Goal: Use online tool/utility

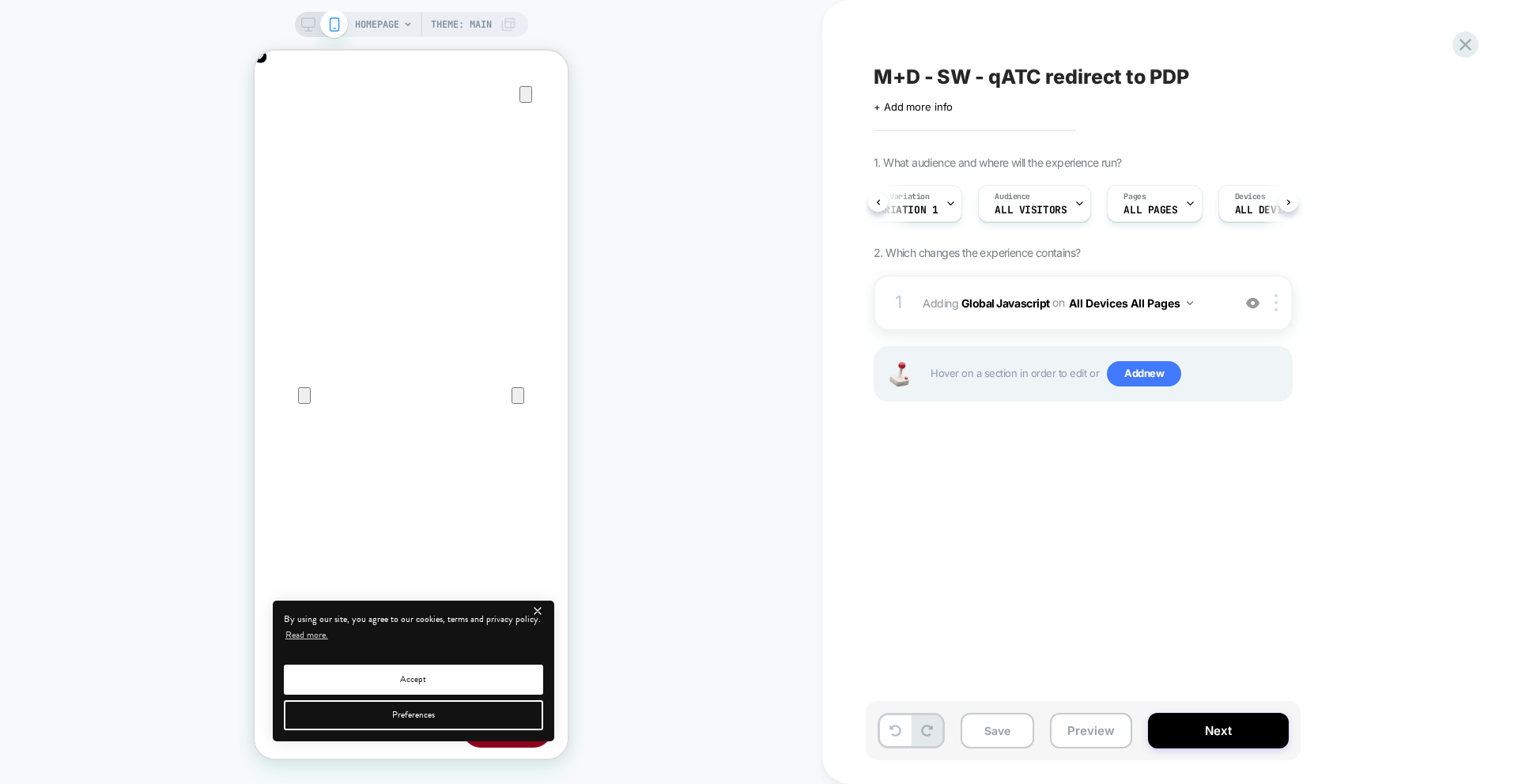
click at [0, 0] on button at bounding box center [0, 0] width 0 height 0
click at [1233, 212] on div at bounding box center [1238, 203] width 10 height 35
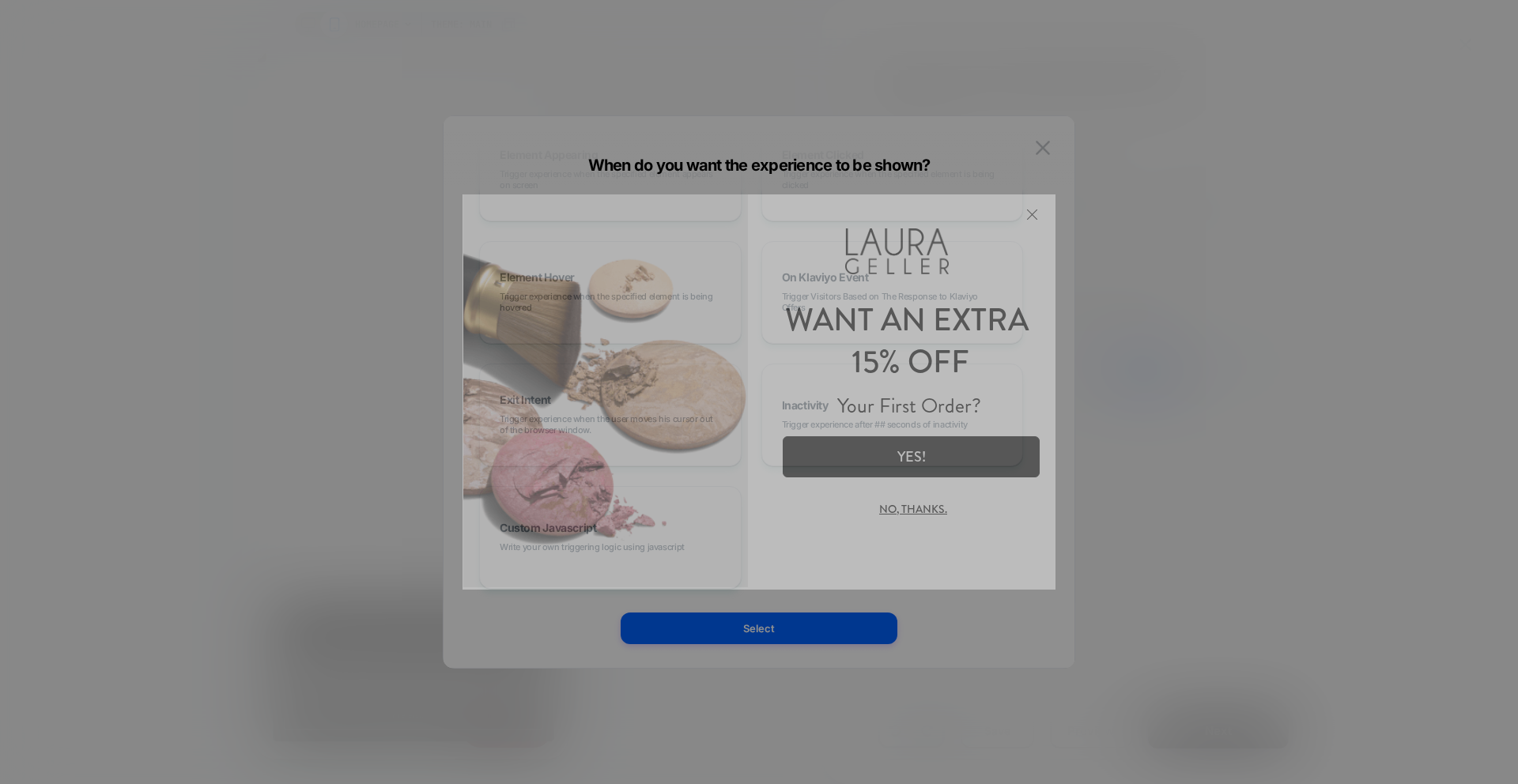
scroll to position [0, 0]
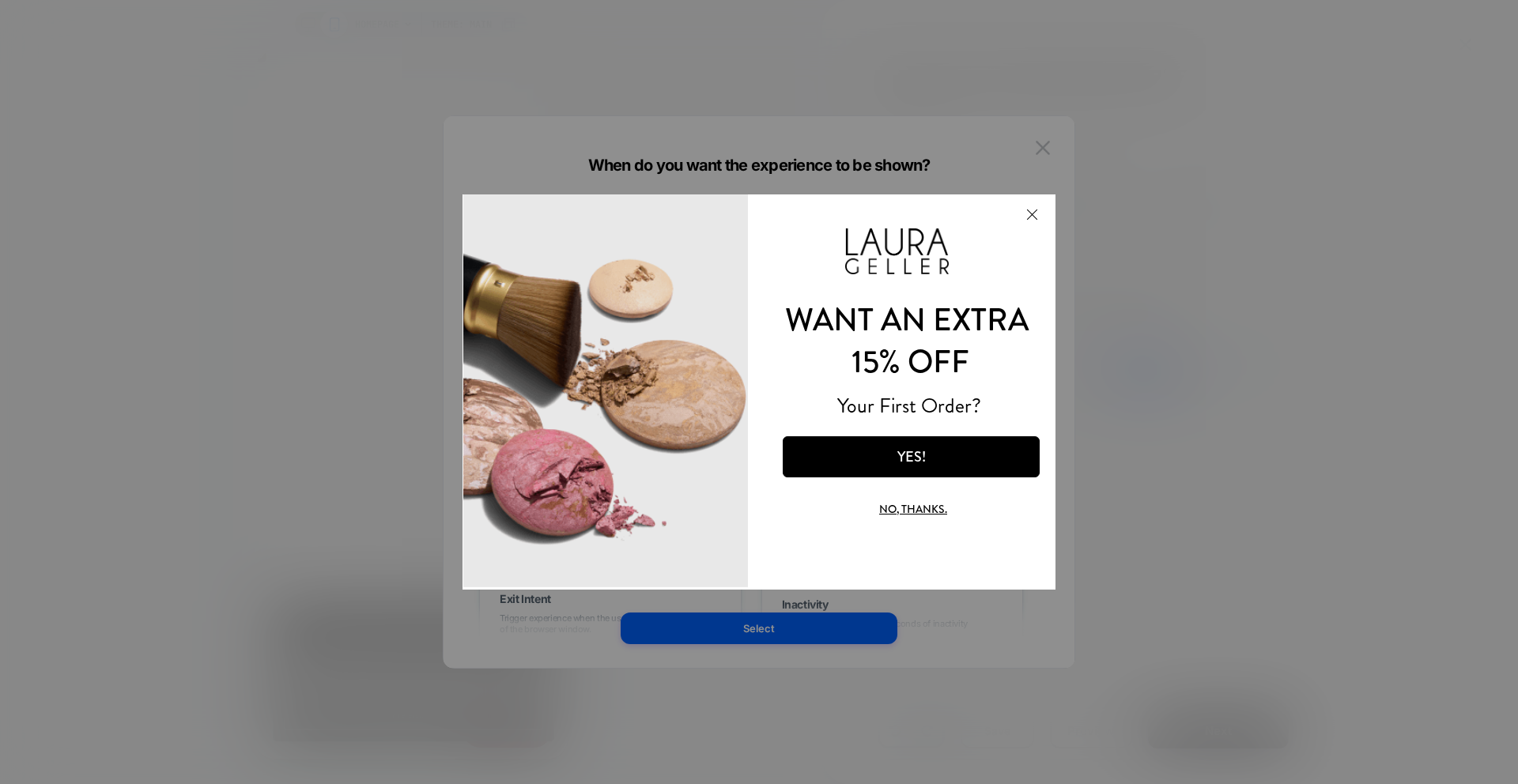
click at [1027, 212] on button "Close Modal" at bounding box center [1032, 214] width 43 height 38
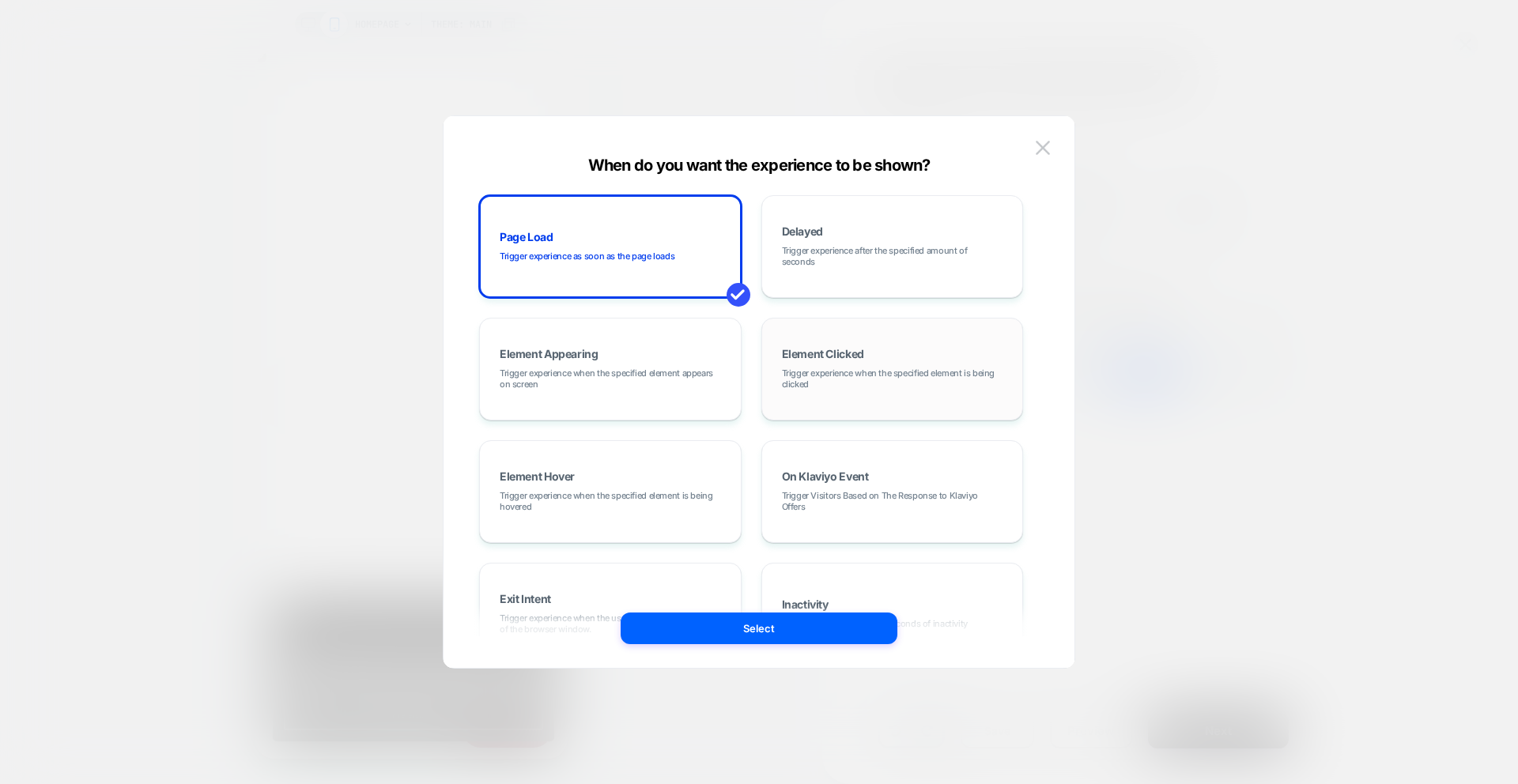
click at [860, 371] on span "Trigger experience when the specified element is being clicked" at bounding box center [892, 378] width 221 height 22
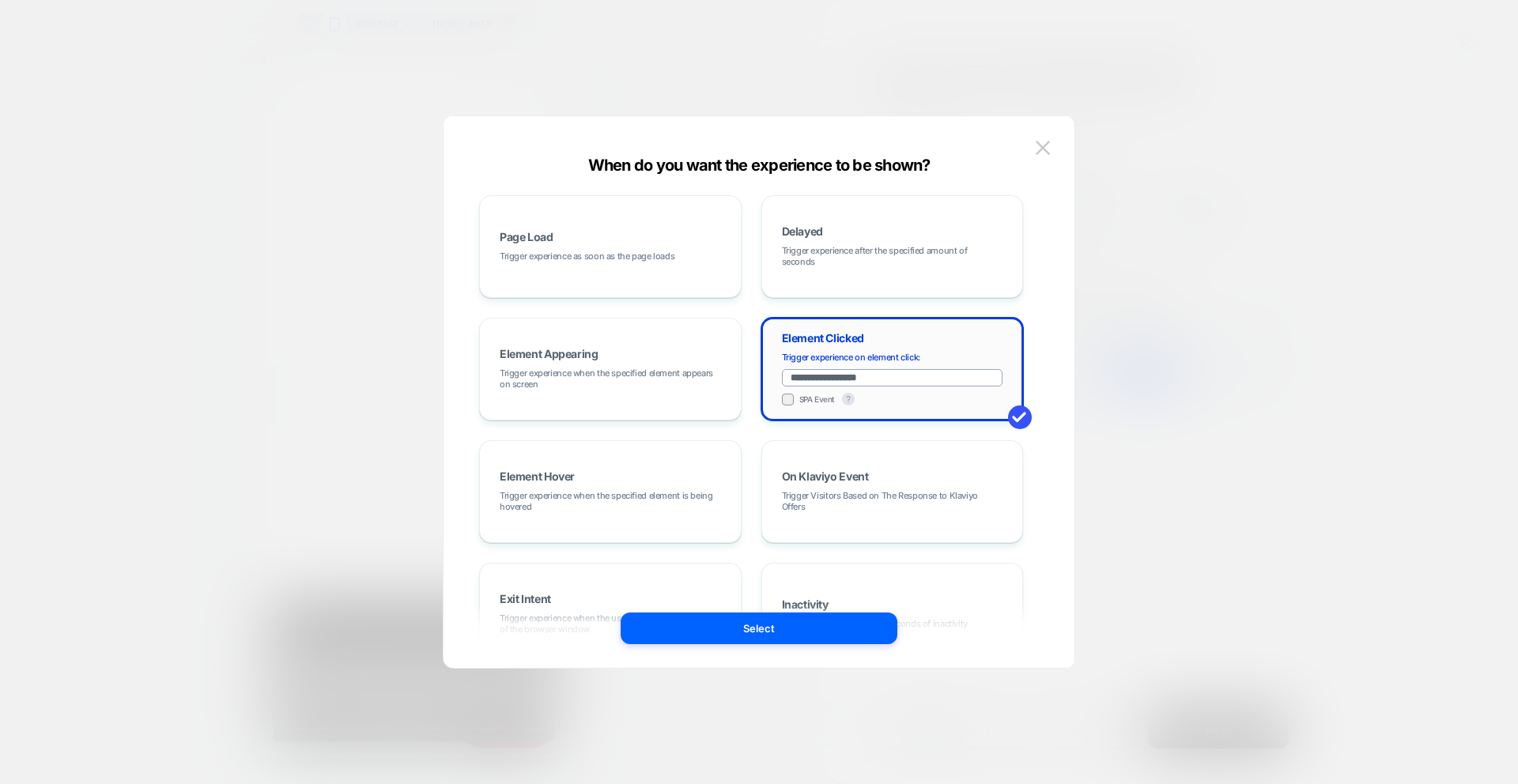
click at [859, 375] on input "**********" at bounding box center [892, 377] width 221 height 17
click at [1054, 138] on div "**********" at bounding box center [758, 400] width 631 height 536
click at [1039, 145] on img at bounding box center [1042, 147] width 14 height 13
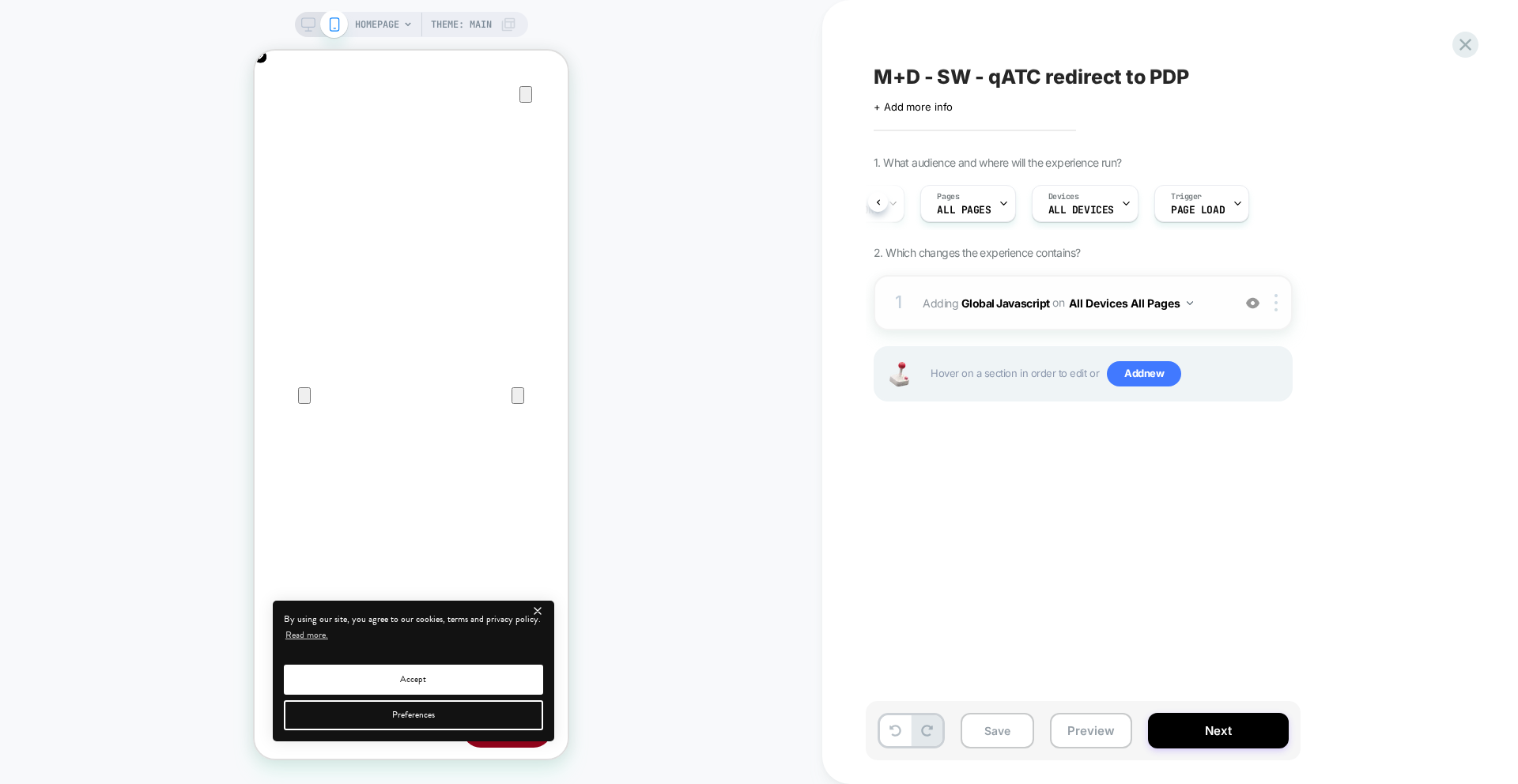
scroll to position [0, 0]
click at [0, 0] on b "Global Javascript" at bounding box center [0, 0] width 0 height 0
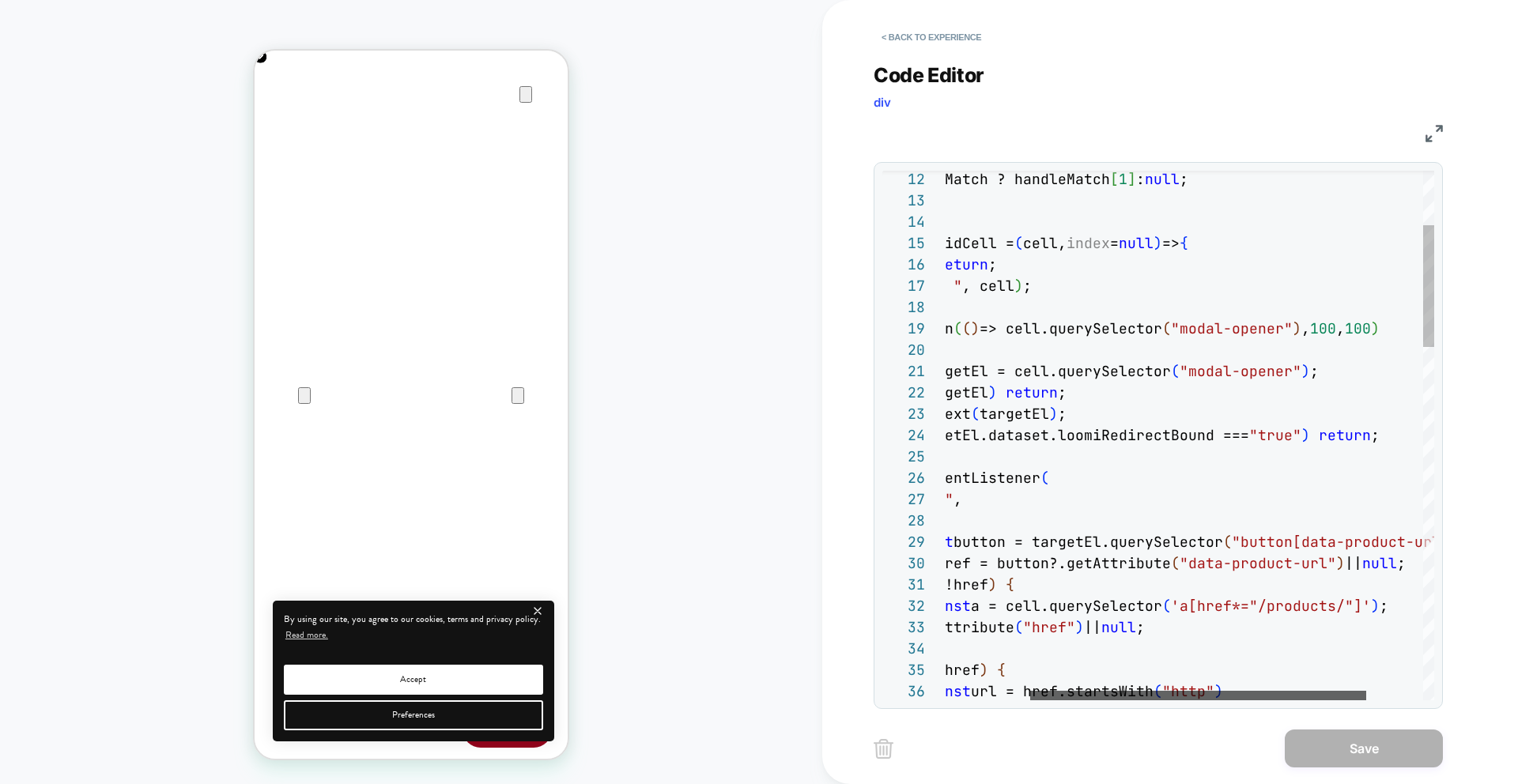
scroll to position [0, 313]
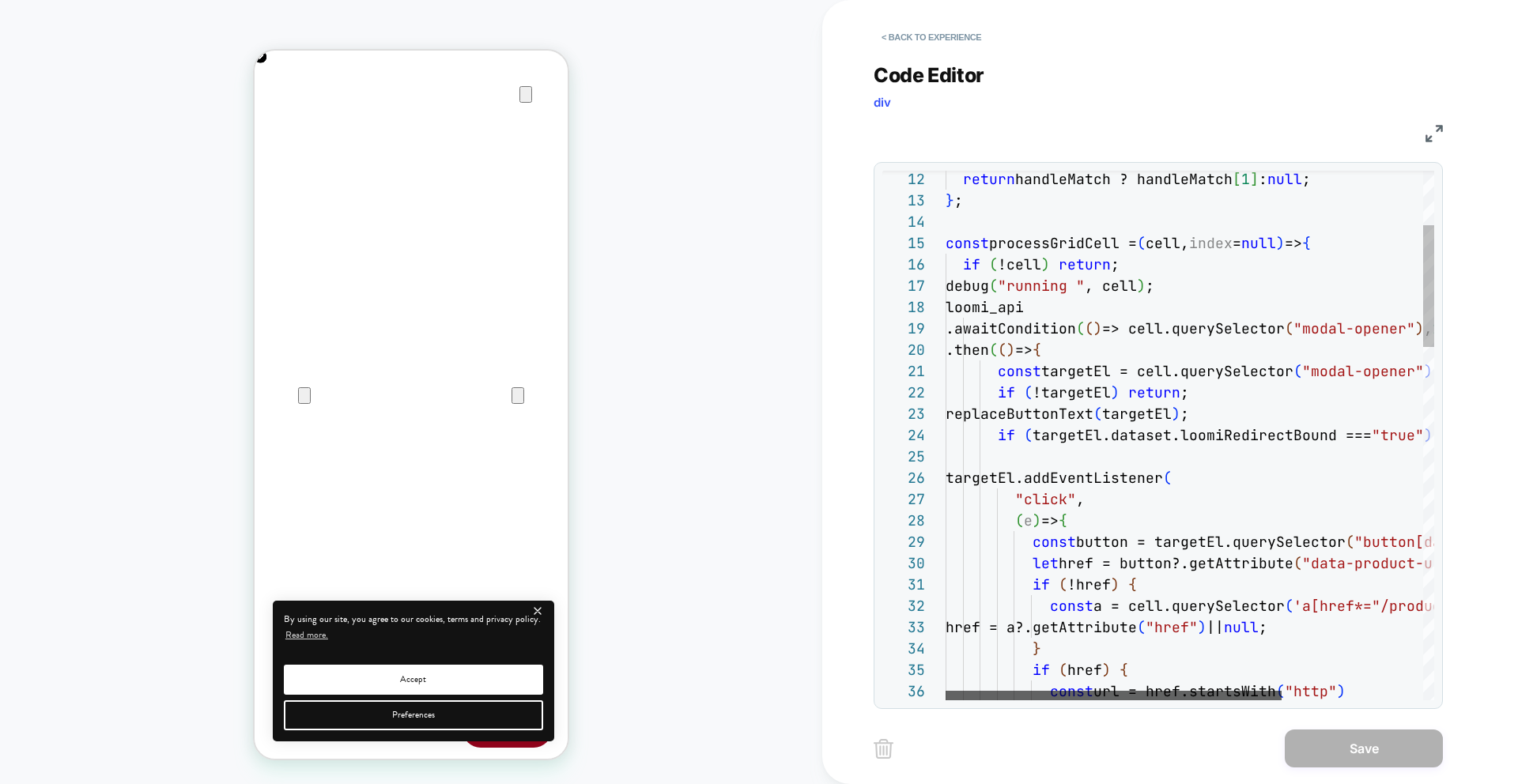
click at [1150, 690] on div at bounding box center [1113, 695] width 336 height 10
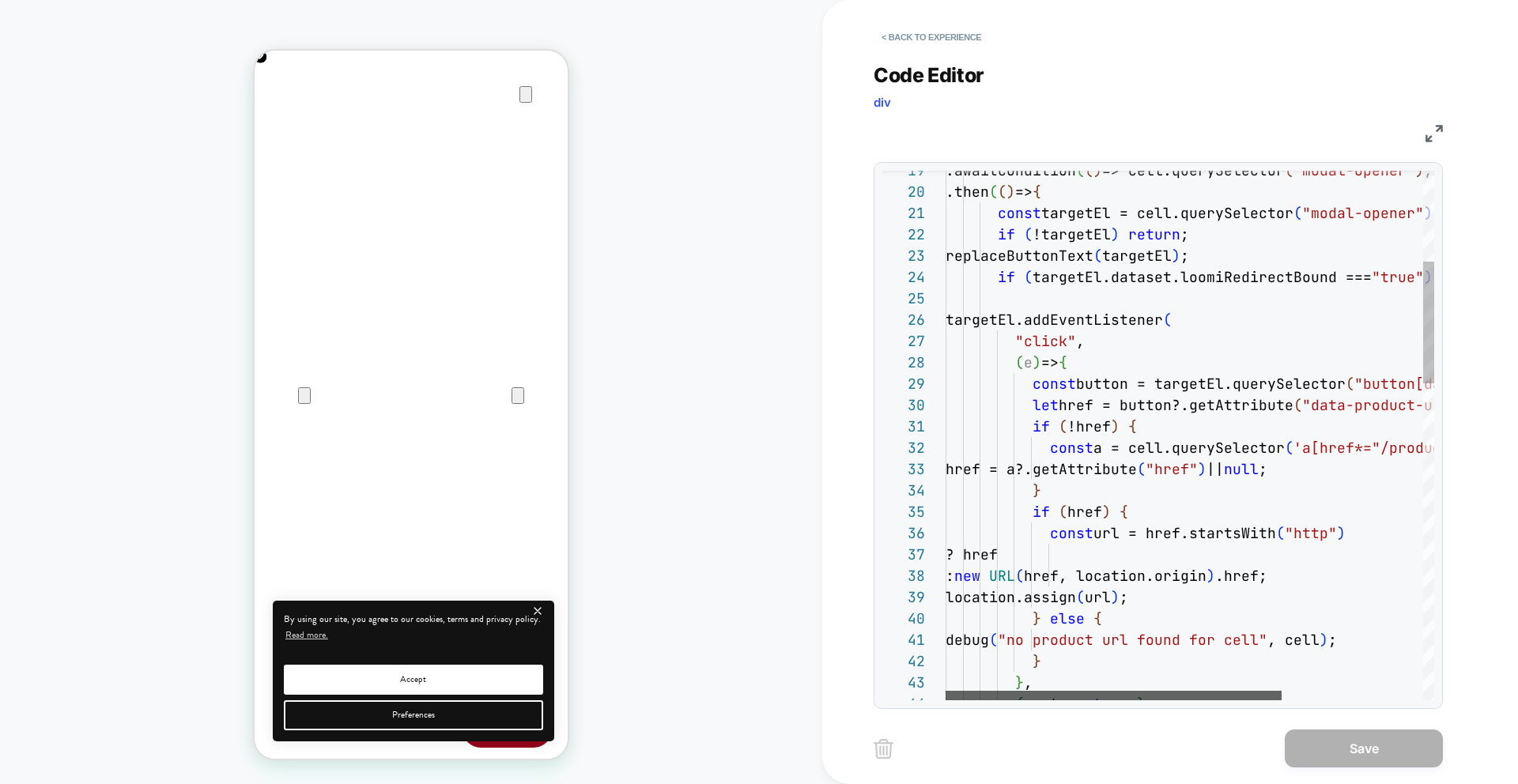
scroll to position [0, 626]
click at [1174, 690] on div at bounding box center [1113, 695] width 336 height 10
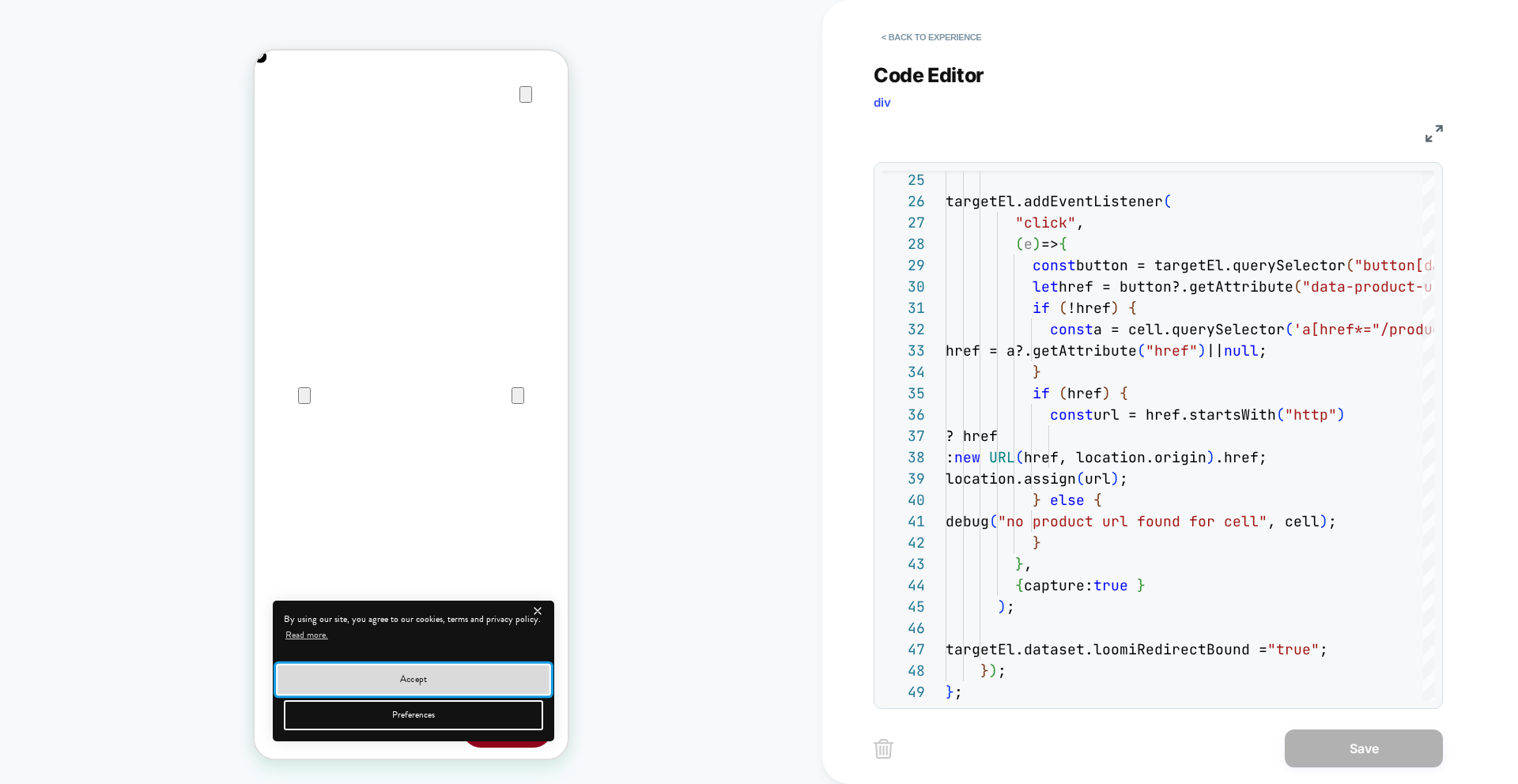
click at [442, 684] on button "Accept" at bounding box center [414, 679] width 275 height 31
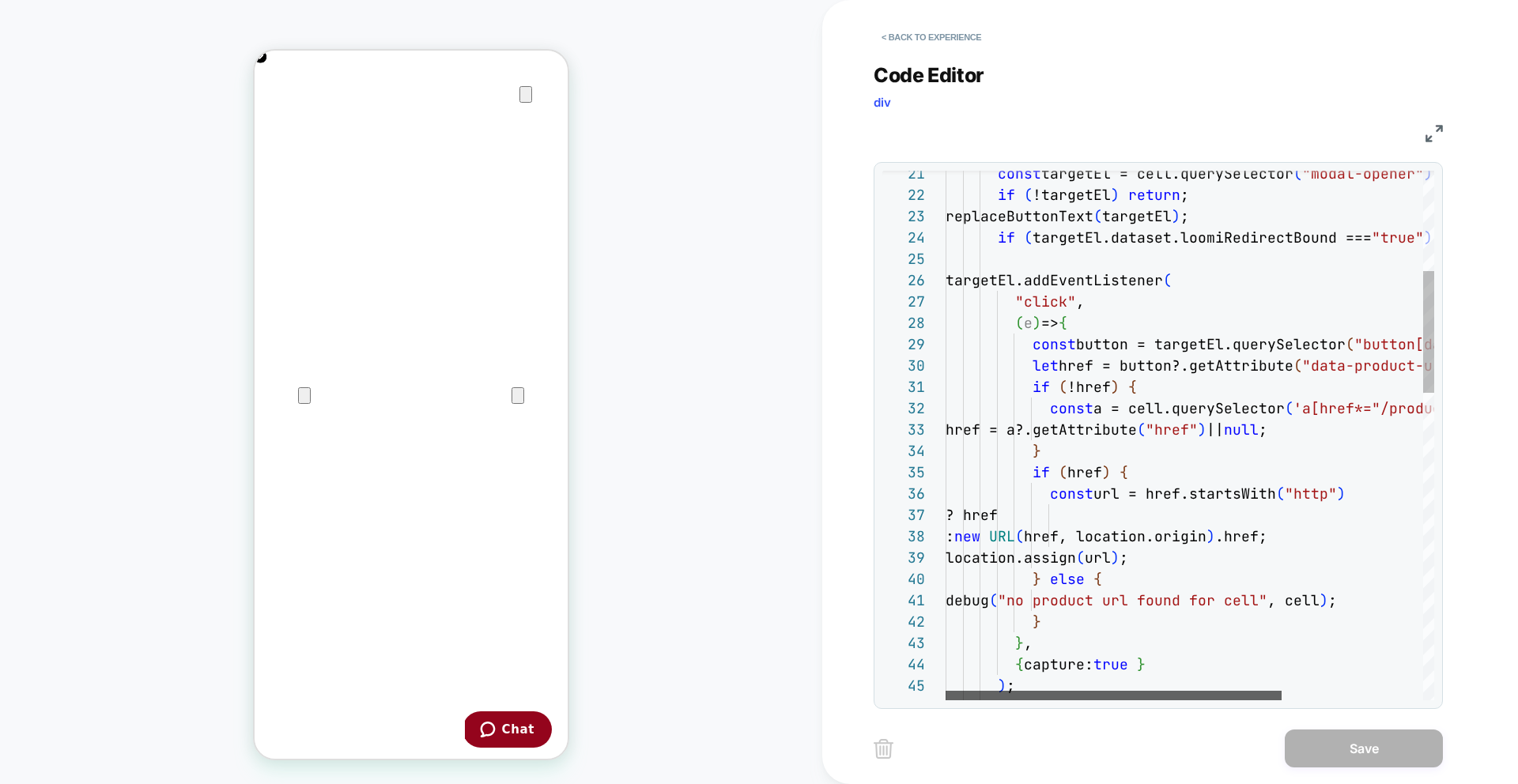
scroll to position [0, 0]
click at [1075, 690] on div at bounding box center [1113, 695] width 336 height 10
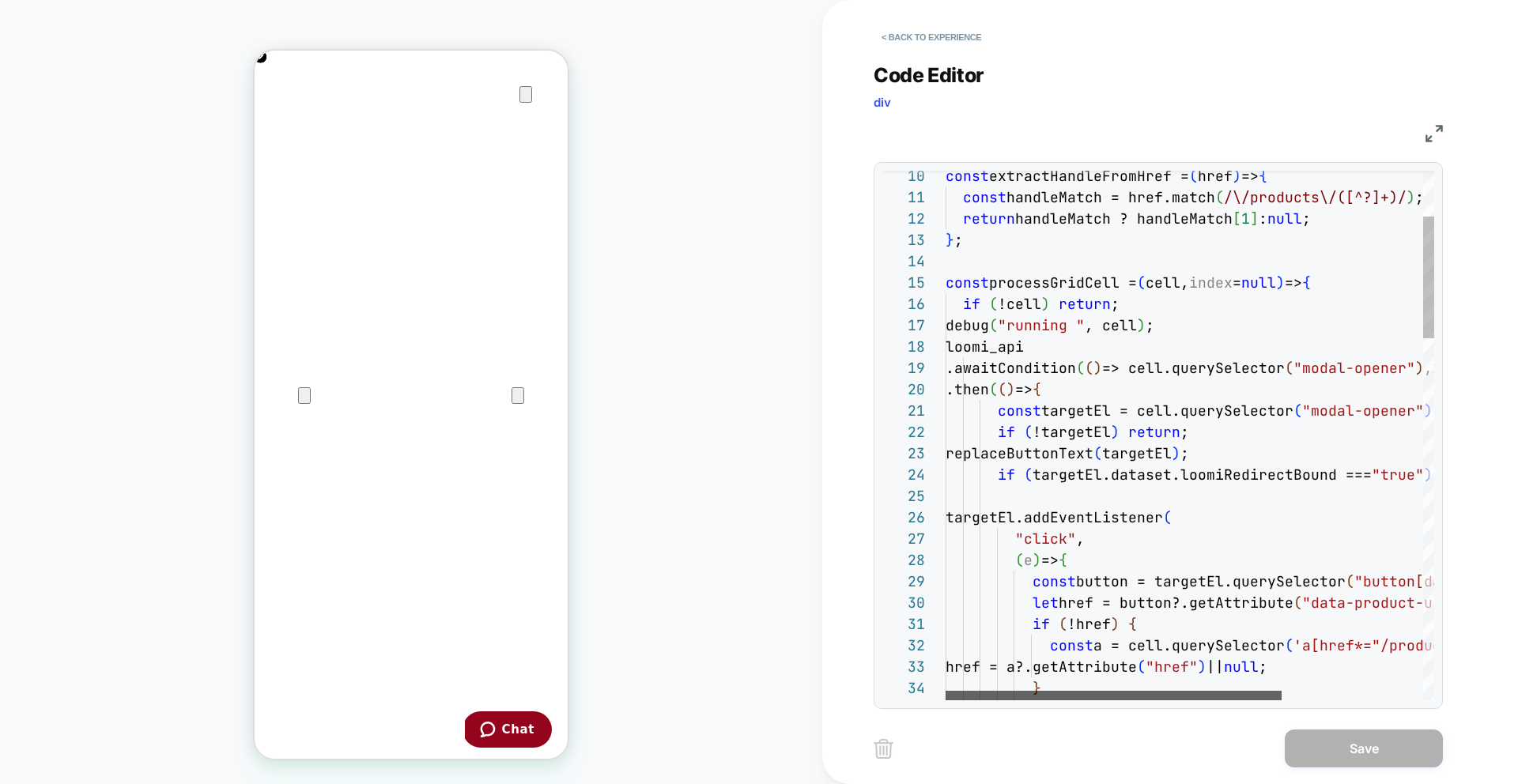
scroll to position [0, 313]
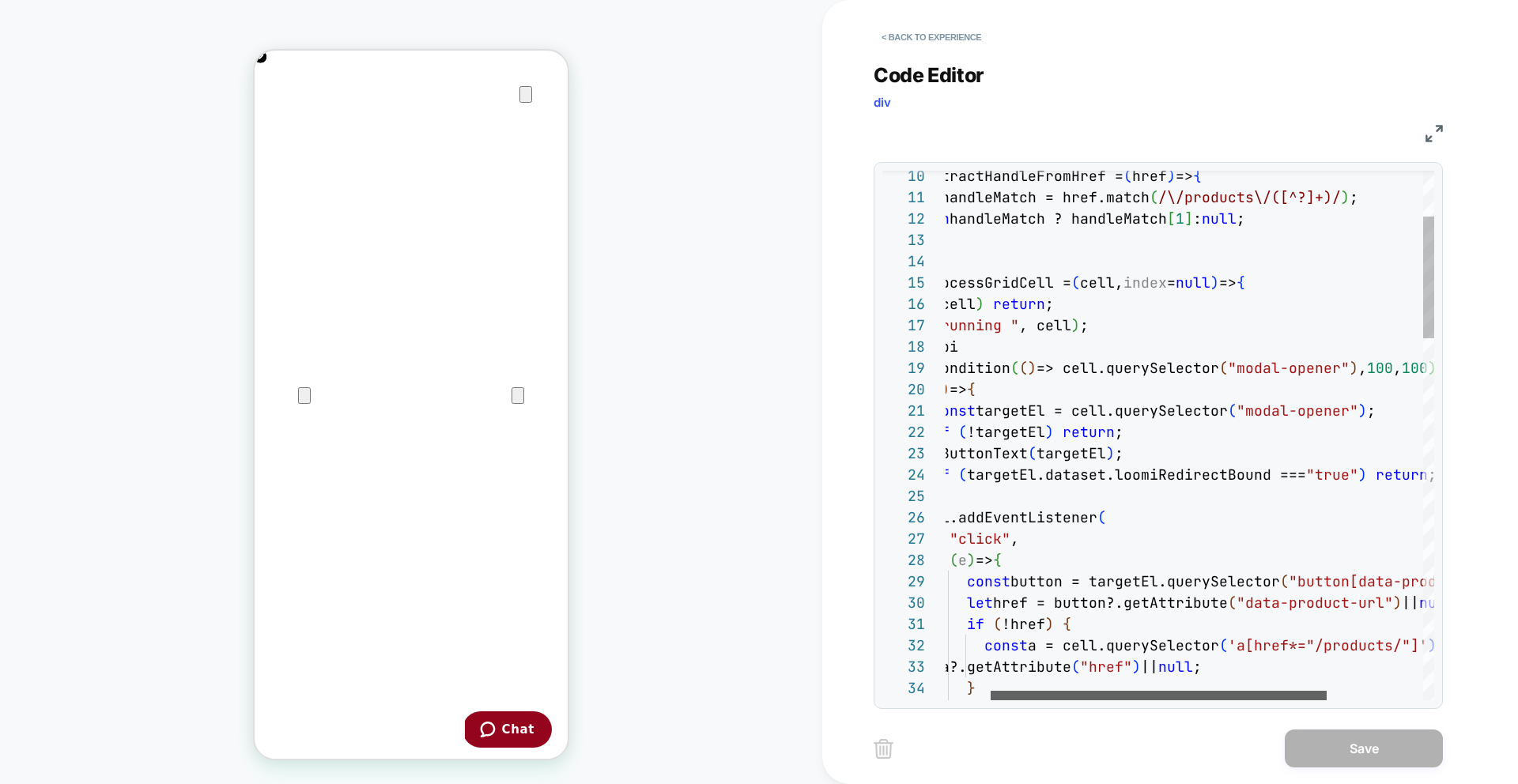
click at [1206, 690] on div at bounding box center [1159, 695] width 336 height 10
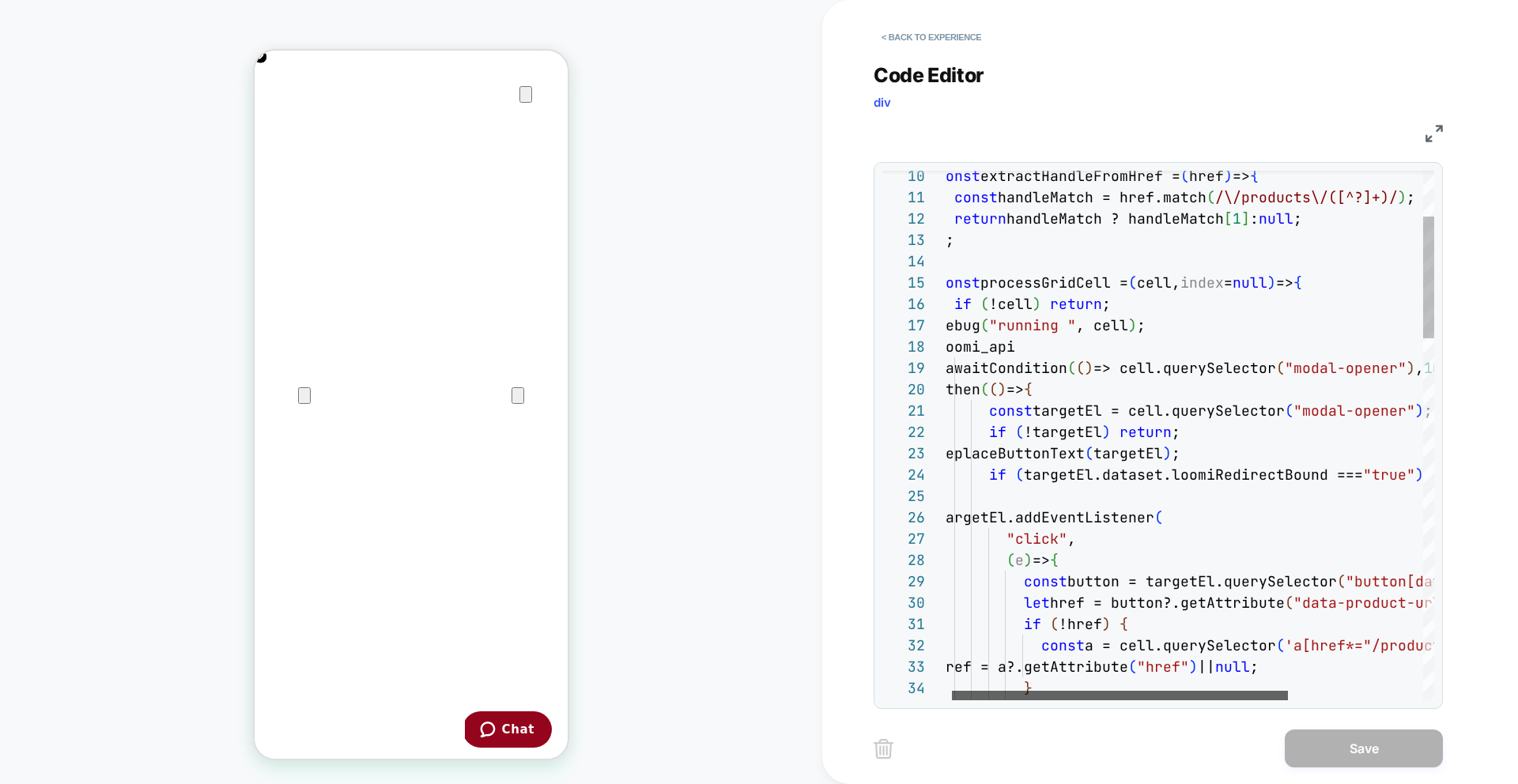
click at [1124, 700] on div at bounding box center [1120, 695] width 336 height 10
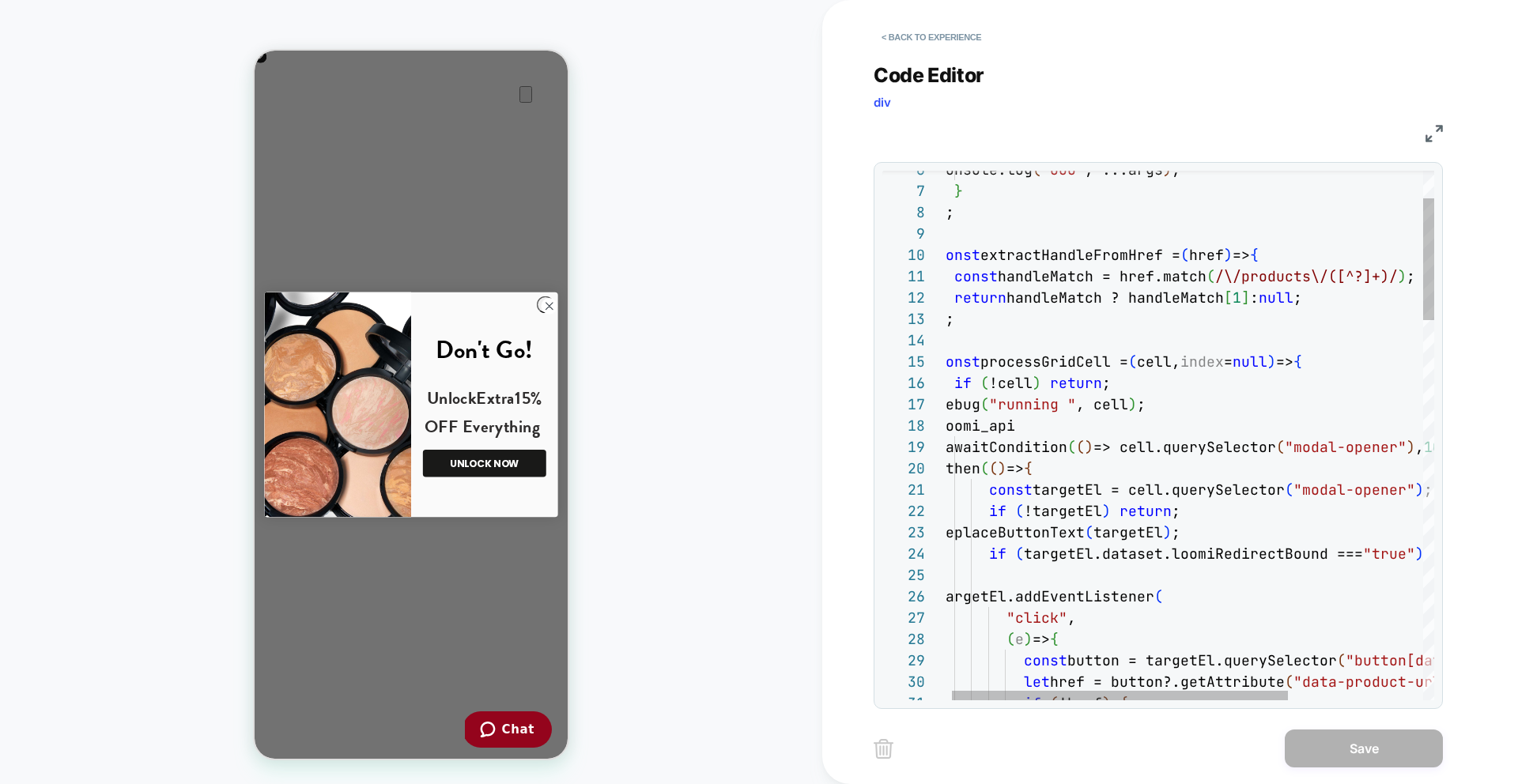
scroll to position [0, 0]
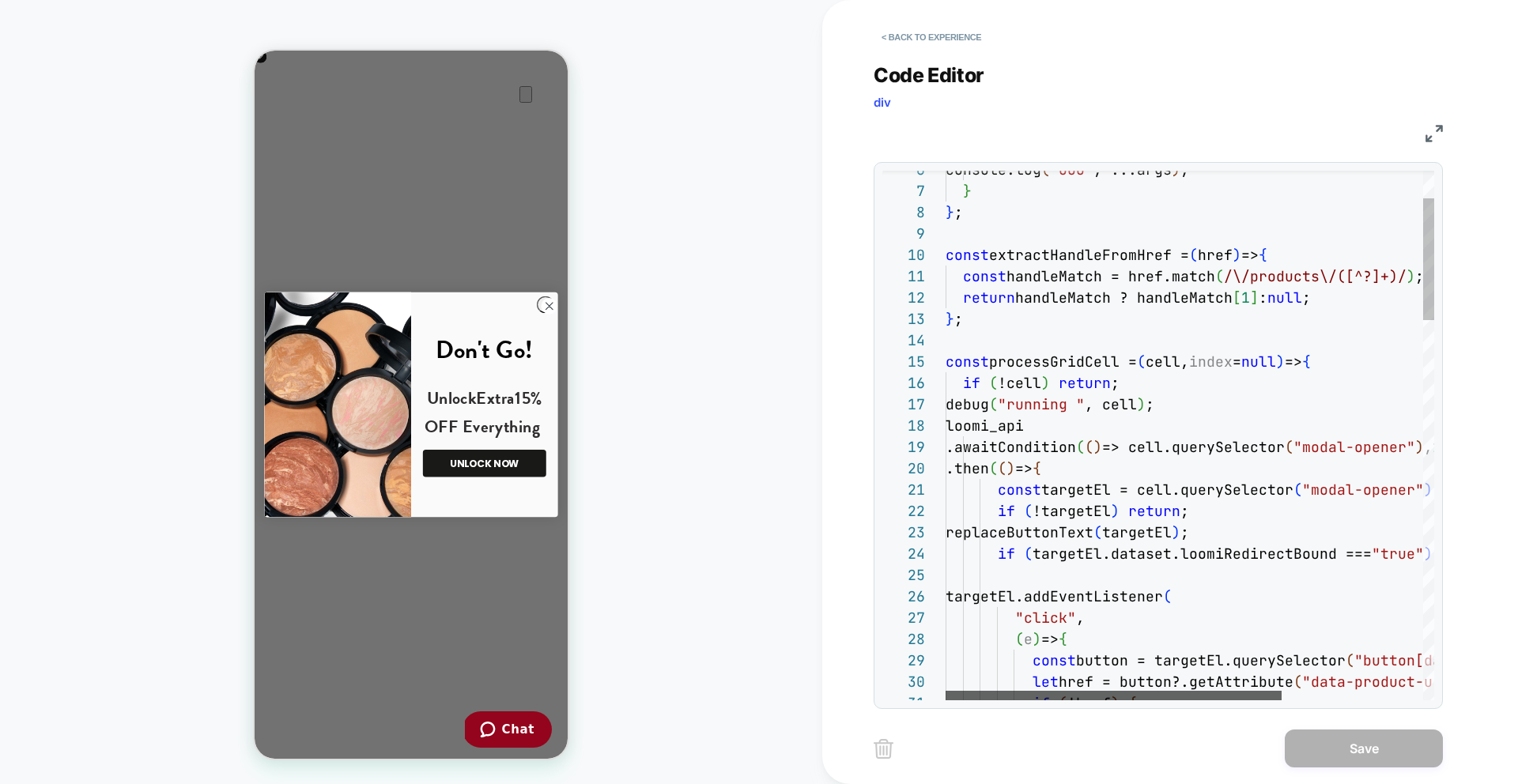
click at [1026, 700] on div at bounding box center [1113, 695] width 336 height 10
